Goal: Task Accomplishment & Management: Manage account settings

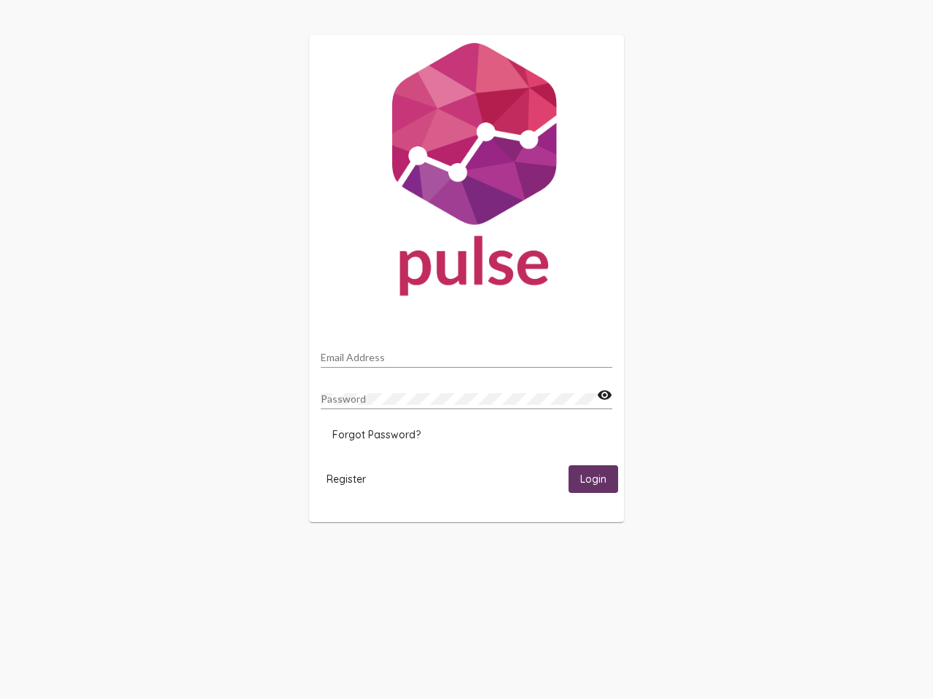
click at [466, 353] on input "Email Address" at bounding box center [466, 358] width 291 height 12
click at [604, 396] on mat-icon "visibility" at bounding box center [604, 395] width 15 height 17
click at [376, 435] on span "Forgot Password?" at bounding box center [376, 434] width 88 height 13
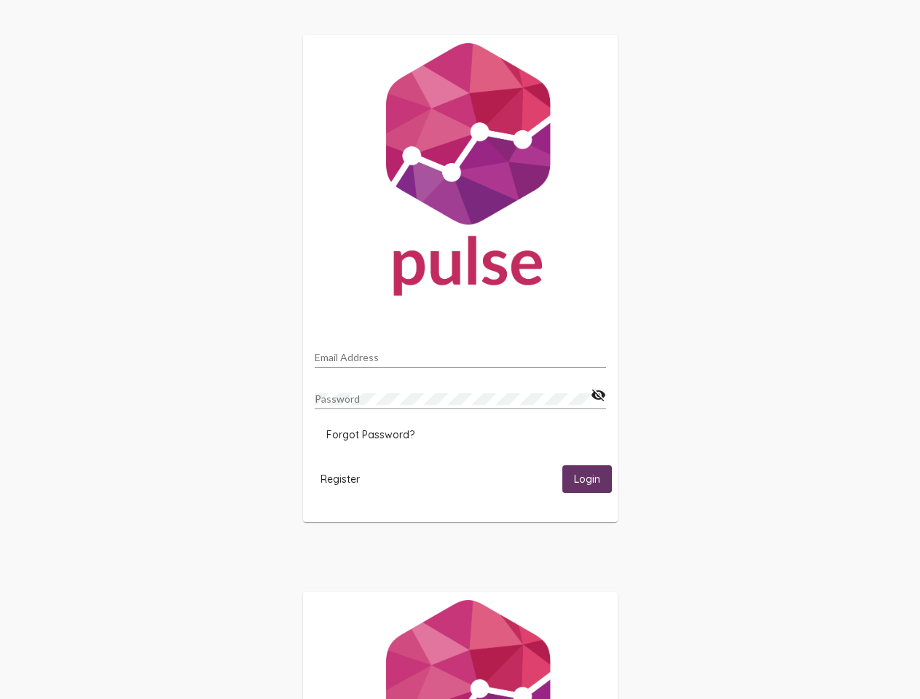
click at [346, 479] on span "Register" at bounding box center [340, 479] width 39 height 13
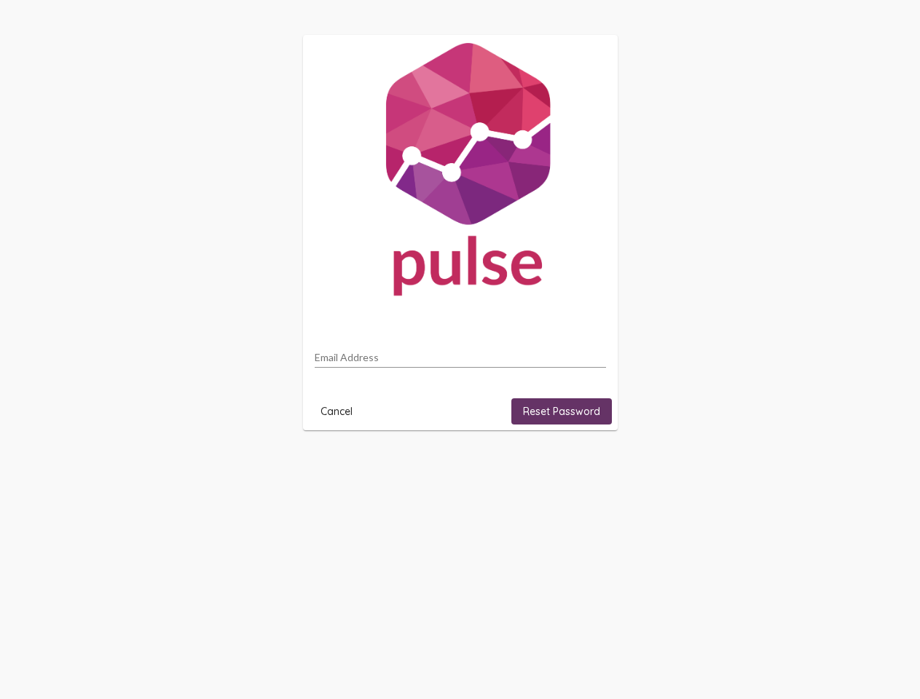
click at [593, 466] on html "Email Address Cancel Reset Password" at bounding box center [460, 233] width 920 height 466
